Goal: Navigation & Orientation: Find specific page/section

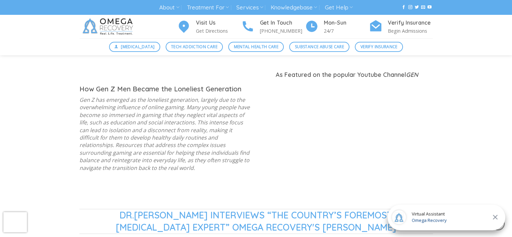
scroll to position [505, 0]
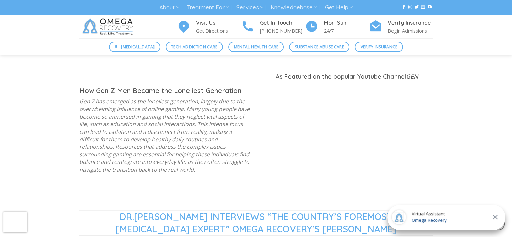
click at [262, 46] on span "Mental Health Care" at bounding box center [256, 46] width 44 height 6
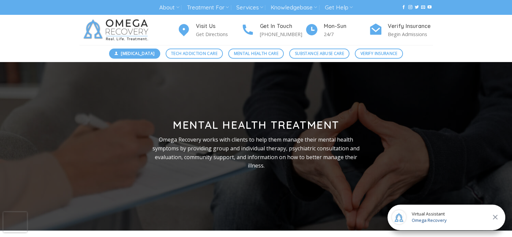
click at [144, 50] on span "[MEDICAL_DATA]" at bounding box center [138, 53] width 34 height 6
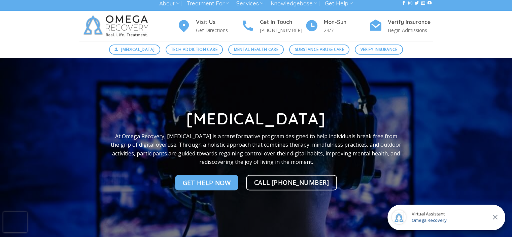
scroll to position [8, 0]
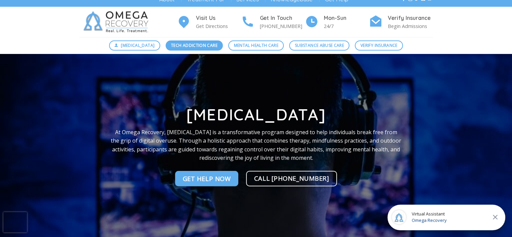
click at [188, 46] on span "Tech Addiction Care" at bounding box center [194, 45] width 46 height 6
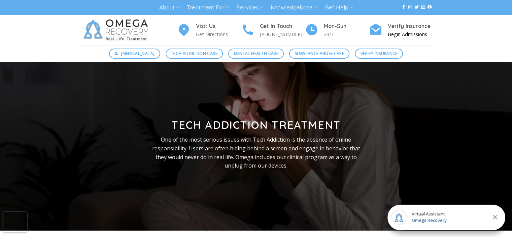
click at [395, 27] on h4 "Verify Insurance" at bounding box center [410, 26] width 45 height 9
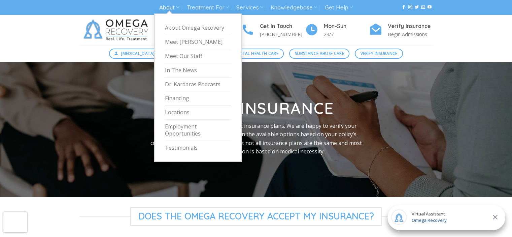
click at [162, 7] on link "About" at bounding box center [169, 7] width 20 height 12
click at [180, 42] on link "Meet [PERSON_NAME]" at bounding box center [198, 42] width 66 height 14
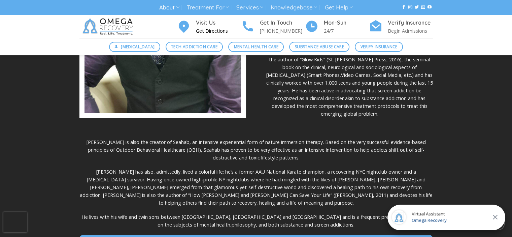
scroll to position [286, 0]
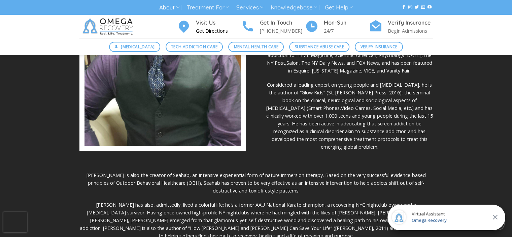
click at [218, 30] on p "Get Directions" at bounding box center [218, 31] width 45 height 8
